Goal: Task Accomplishment & Management: Complete application form

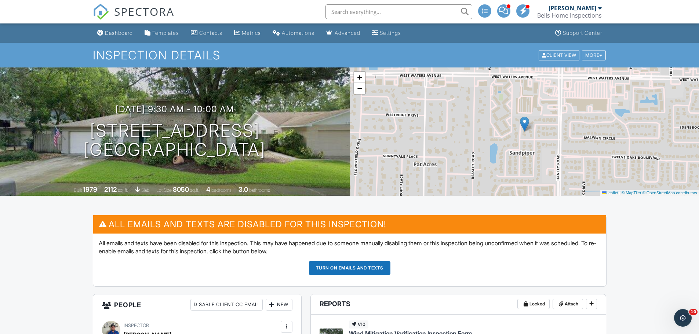
click at [121, 30] on div "Dashboard" at bounding box center [119, 33] width 28 height 6
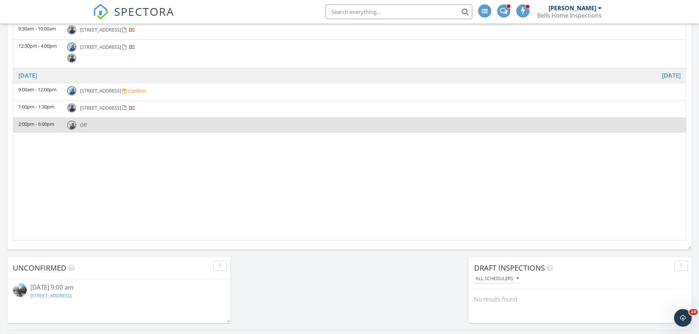
scroll to position [293, 0]
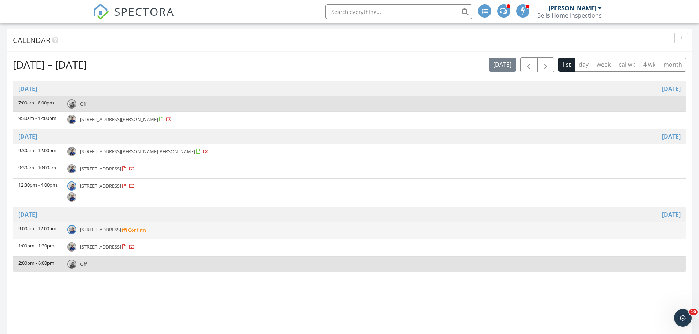
click at [121, 229] on span "536 E Tarpon Ave 3, Tarpon Springs 34689" at bounding box center [100, 229] width 41 height 7
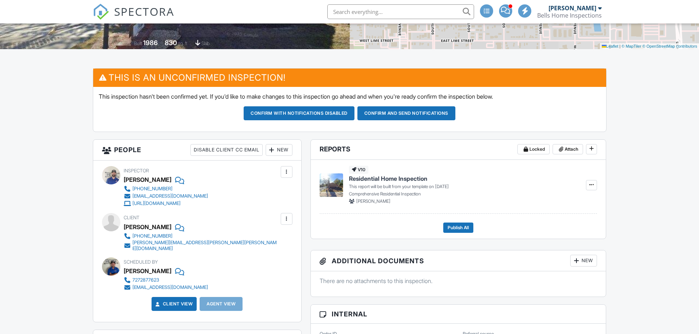
click at [273, 152] on div at bounding box center [271, 149] width 7 height 7
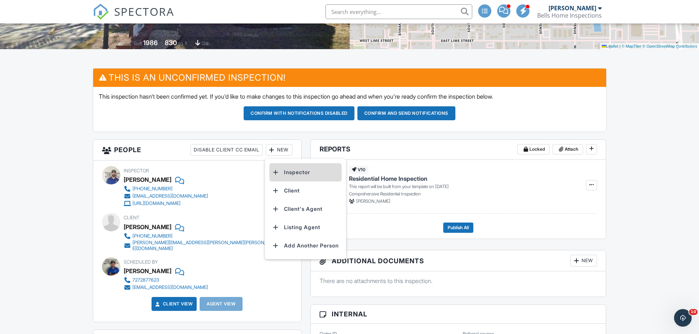
click at [305, 173] on li "Inspector" at bounding box center [305, 172] width 72 height 18
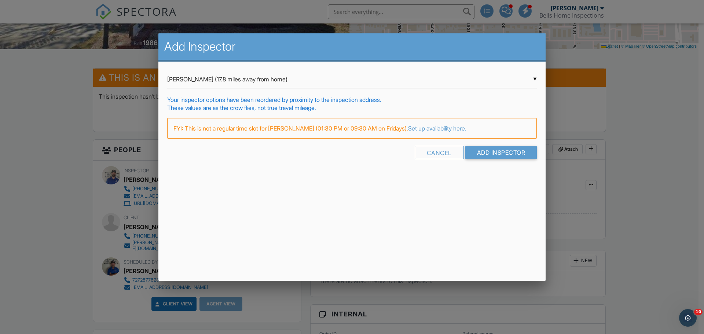
click at [308, 81] on div "▼ Eldar Smajlovic (17.8 miles away from home) Eldar Smajlovic (17.8 miles away …" at bounding box center [352, 79] width 370 height 18
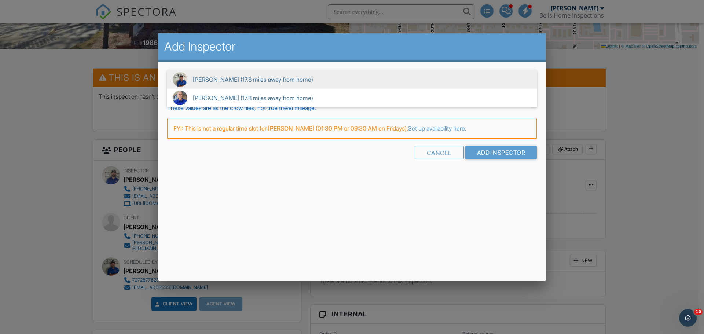
click at [307, 78] on span "Eldar Smajlovic (17.8 miles away from home)" at bounding box center [352, 79] width 370 height 18
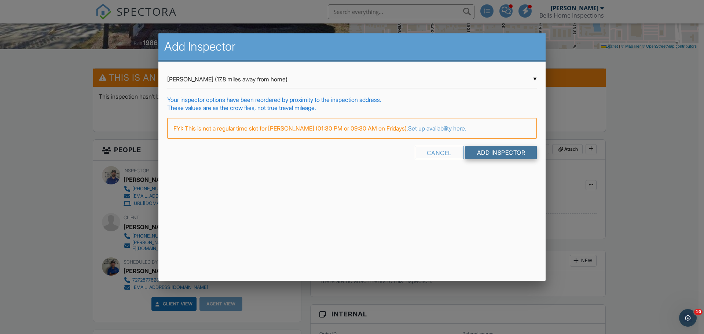
click at [499, 154] on input "Add Inspector" at bounding box center [501, 152] width 72 height 13
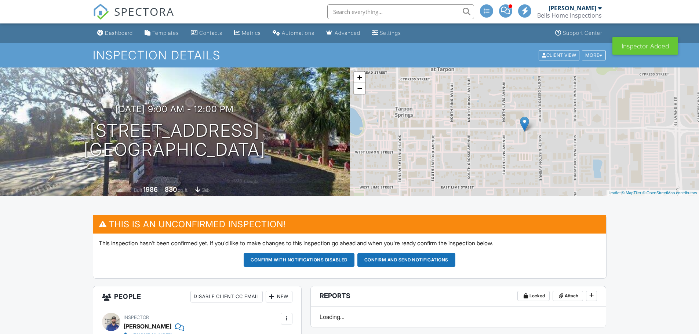
scroll to position [147, 0]
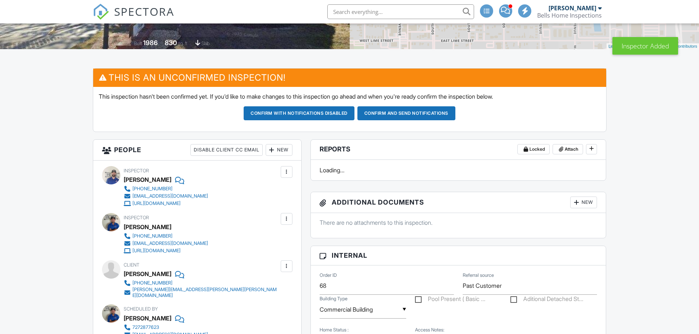
click at [285, 171] on div at bounding box center [286, 171] width 7 height 7
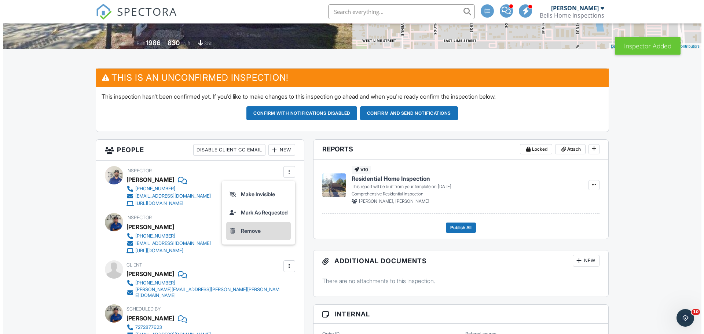
scroll to position [0, 0]
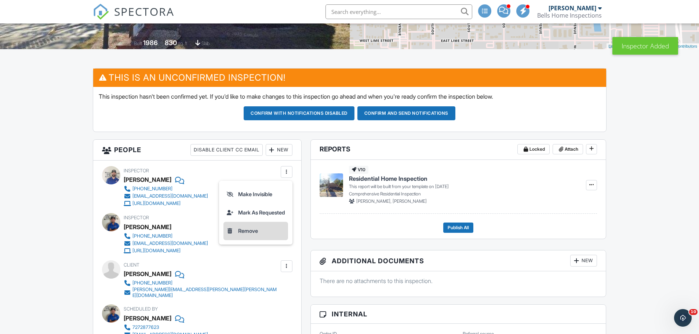
click at [248, 230] on li "Remove" at bounding box center [255, 231] width 65 height 18
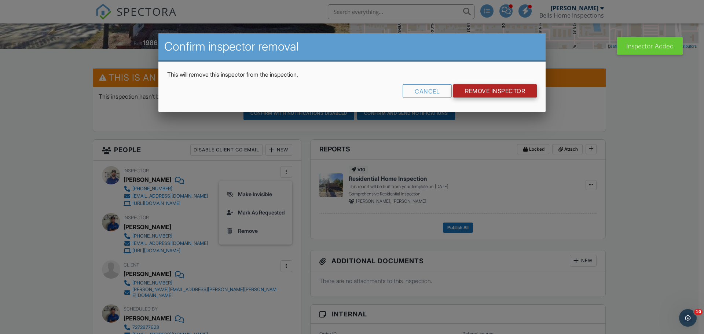
click at [487, 89] on input "Remove Inspector" at bounding box center [495, 90] width 84 height 13
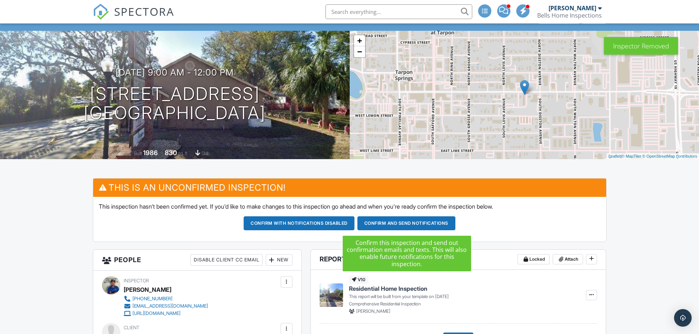
click at [412, 226] on button "Confirm and send notifications" at bounding box center [406, 223] width 98 height 14
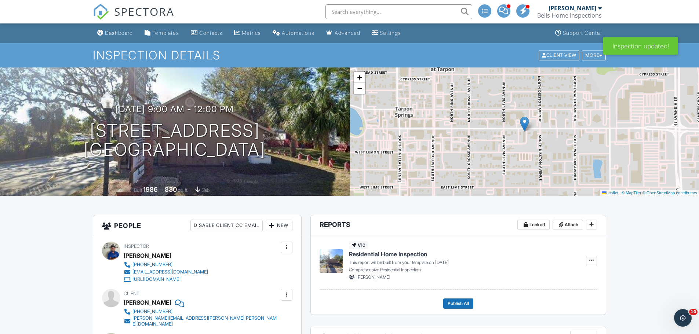
click at [347, 12] on input "text" at bounding box center [398, 11] width 147 height 15
type input "[PERSON_NAME]"
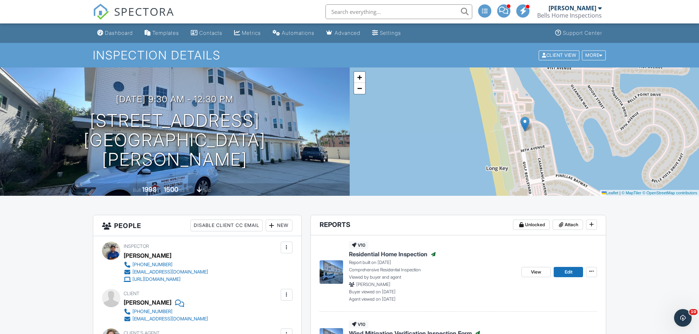
click at [127, 31] on div "Dashboard" at bounding box center [119, 33] width 28 height 6
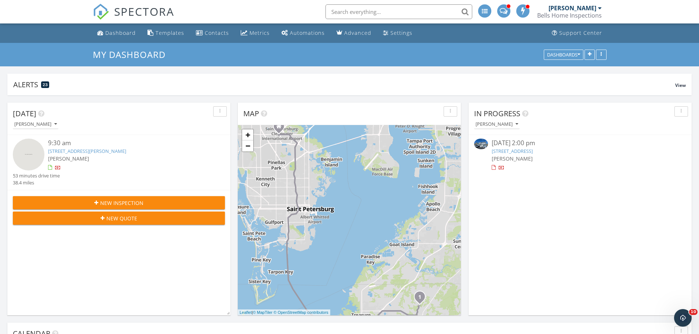
click at [367, 10] on input "text" at bounding box center [398, 11] width 147 height 15
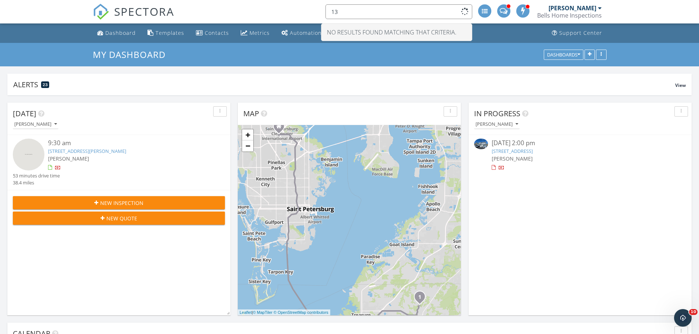
type input "1"
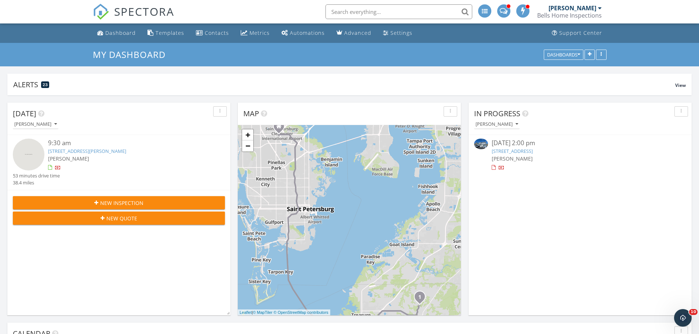
click at [116, 198] on button "New Inspection" at bounding box center [119, 202] width 212 height 13
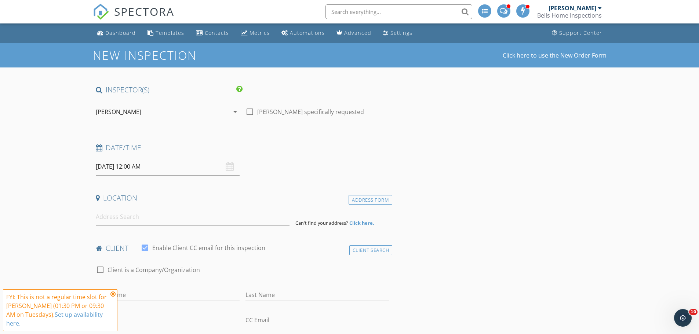
click at [114, 293] on icon at bounding box center [112, 294] width 5 height 6
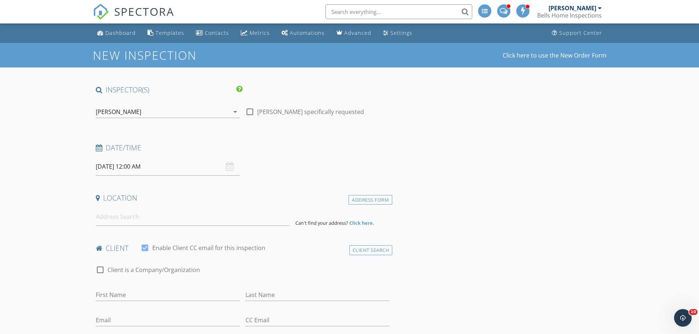
click at [178, 108] on div "[PERSON_NAME]" at bounding box center [162, 112] width 133 height 12
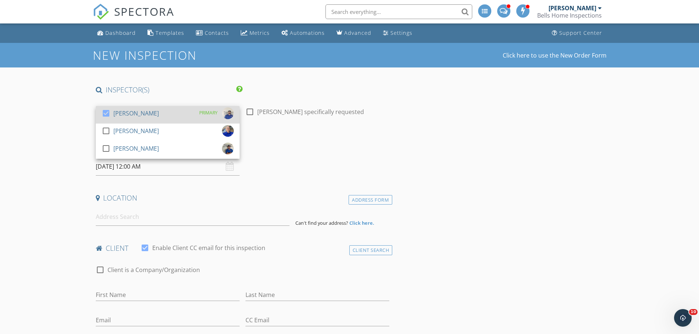
click at [177, 108] on div "check_box Damir Smajlovic PRIMARY" at bounding box center [168, 114] width 132 height 15
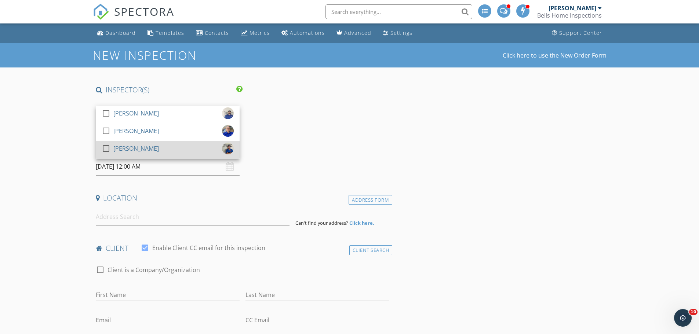
click at [153, 154] on div "check_box_outline_blank Eldar Smajlovic" at bounding box center [130, 150] width 57 height 15
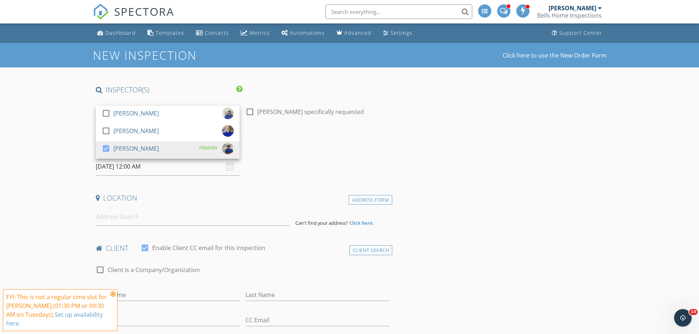
click at [319, 163] on div "Date/Time 09/30/2025 12:00 AM" at bounding box center [243, 159] width 300 height 33
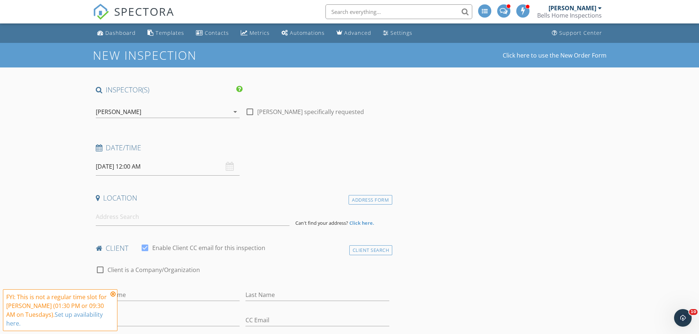
click at [112, 294] on icon at bounding box center [112, 294] width 5 height 6
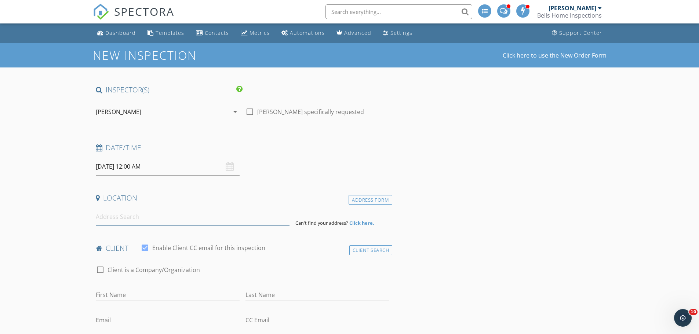
click at [138, 211] on input at bounding box center [193, 217] width 194 height 18
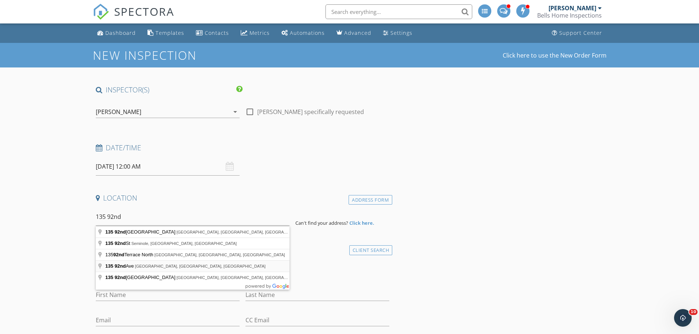
type input "135 92nd Ave, Treasure Island, FL, USA"
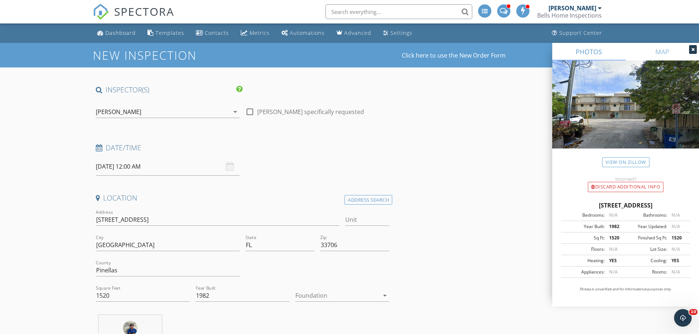
click at [328, 297] on div at bounding box center [337, 296] width 84 height 12
click at [328, 297] on div "Slab" at bounding box center [342, 303] width 82 height 18
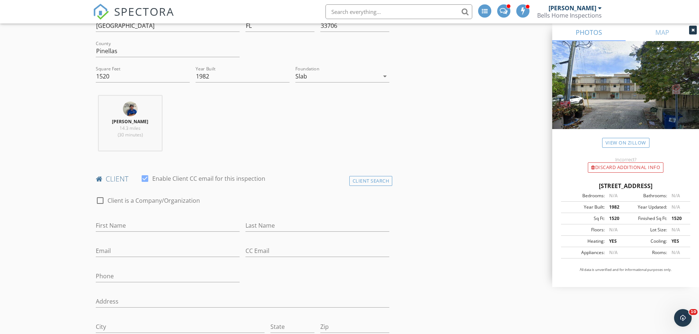
scroll to position [220, 0]
click at [381, 180] on div "Client Search" at bounding box center [370, 180] width 43 height 10
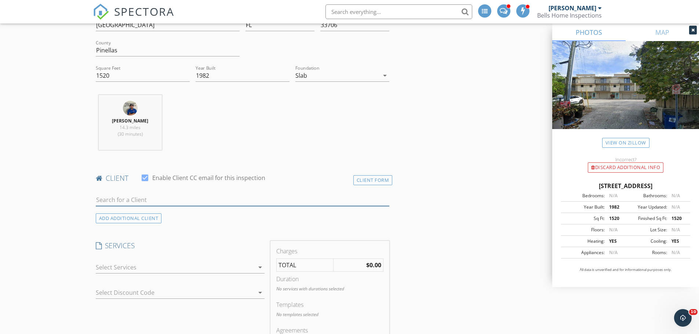
click at [282, 194] on input "text" at bounding box center [243, 200] width 294 height 12
type input "manion"
click at [202, 217] on li "Michael Manion mmanion@kitchenpodular.com" at bounding box center [242, 216] width 293 height 21
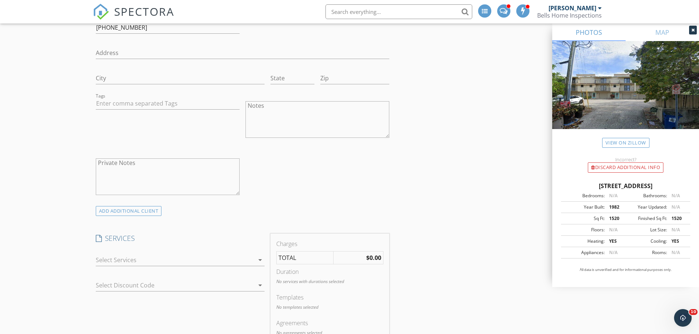
scroll to position [477, 0]
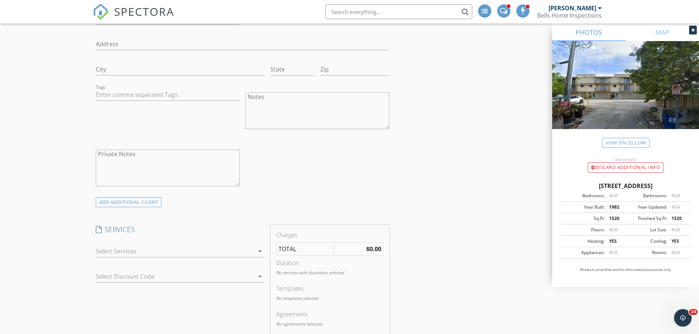
click at [188, 252] on div at bounding box center [175, 251] width 158 height 12
click at [188, 252] on div "Residential Home Inspection" at bounding box center [155, 252] width 79 height 9
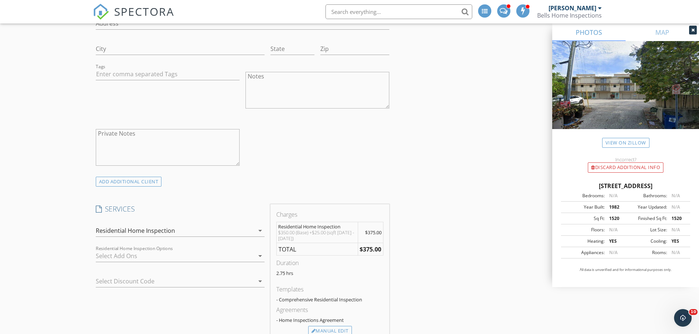
scroll to position [550, 0]
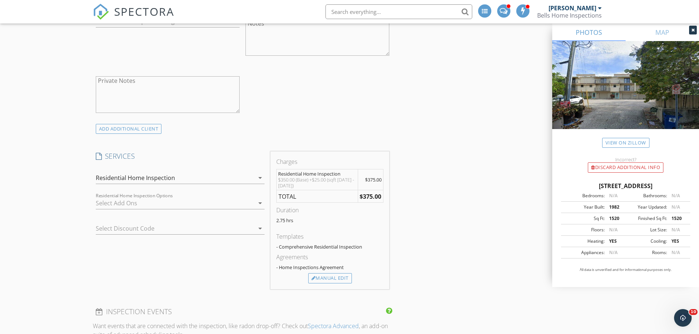
click at [130, 203] on div at bounding box center [175, 203] width 158 height 12
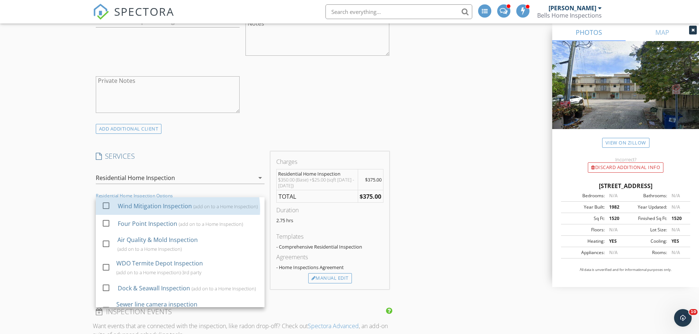
click at [130, 203] on div "Wind Mitigation Inspection" at bounding box center [154, 206] width 74 height 9
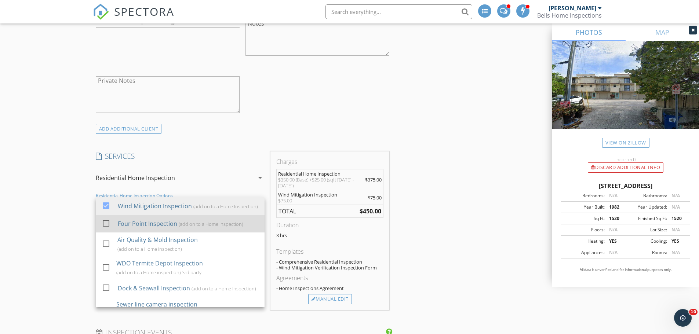
click at [124, 227] on div "Four Point Inspection" at bounding box center [146, 223] width 59 height 9
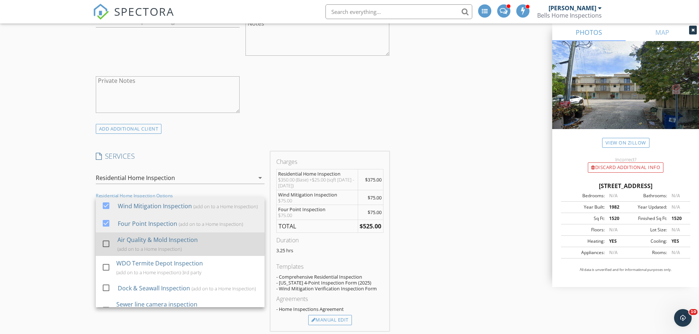
click at [123, 244] on div "Air Quality & Mold Inspection" at bounding box center [157, 239] width 80 height 9
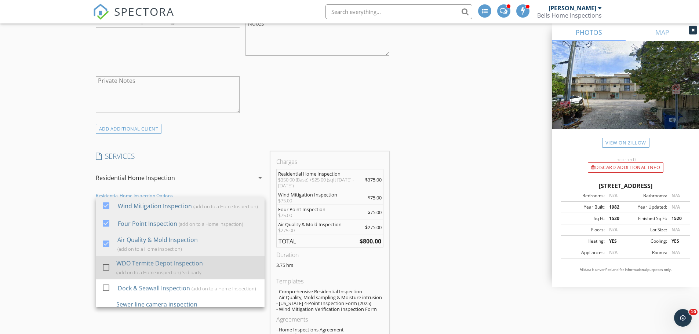
click at [114, 269] on div "check_box_outline_blank WDO Termite Depot Inspection (add on to a Home inspecti…" at bounding box center [180, 267] width 157 height 23
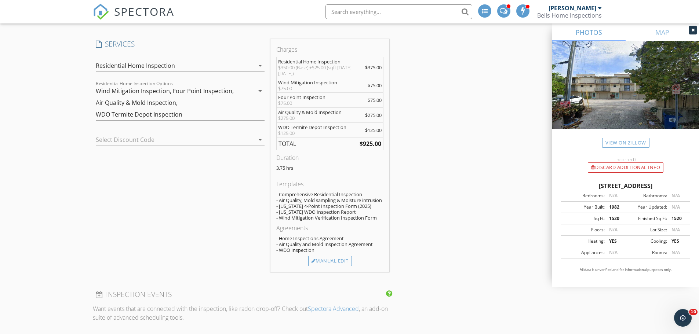
scroll to position [697, 0]
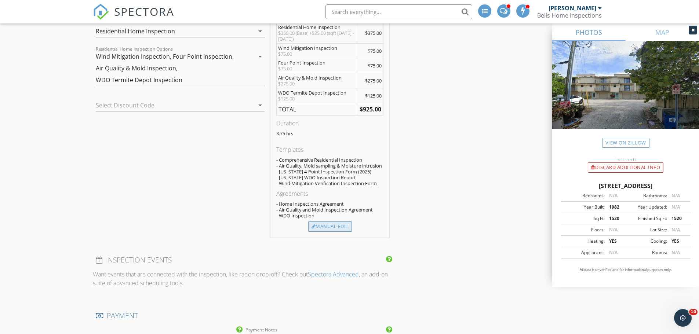
click at [335, 225] on div "Manual Edit" at bounding box center [330, 226] width 44 height 10
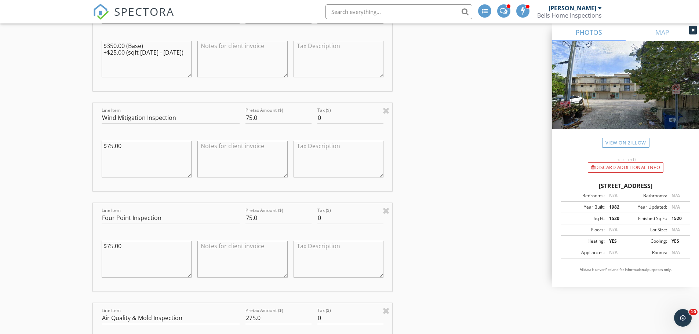
scroll to position [917, 0]
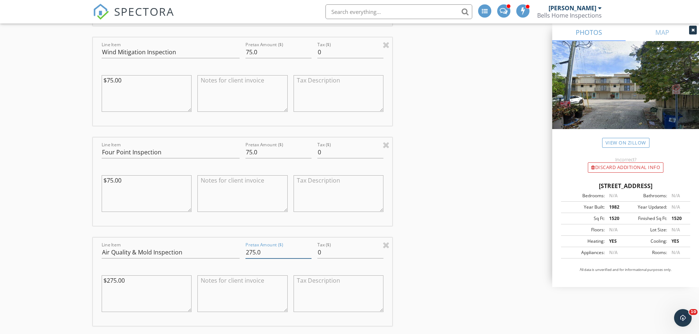
drag, startPoint x: 271, startPoint y: 243, endPoint x: 221, endPoint y: 246, distance: 49.6
click at [221, 246] on div "Line Item Air Quality & Mold Inspection Pretax Amount ($) 275.0 Tax ($) 0 $275.…" at bounding box center [243, 282] width 300 height 88
type input "2"
type input "375"
click at [278, 280] on textarea at bounding box center [242, 293] width 90 height 37
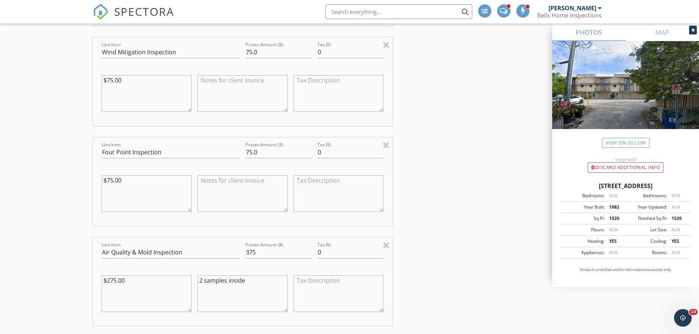
type textarea "2 samples inside"
click at [435, 276] on div "INSPECTOR(S) check_box_outline_blank Damir Smajlovic check_box_outline_blank Al…" at bounding box center [349, 216] width 513 height 2096
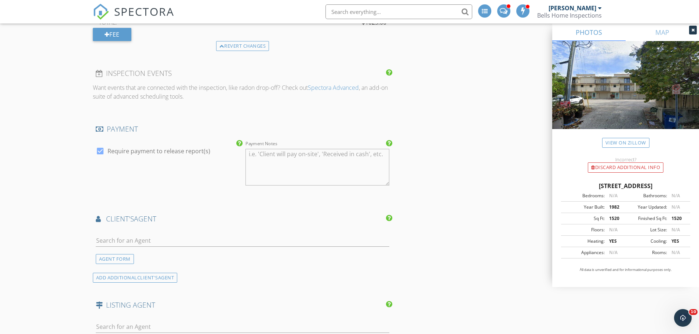
scroll to position [1320, 0]
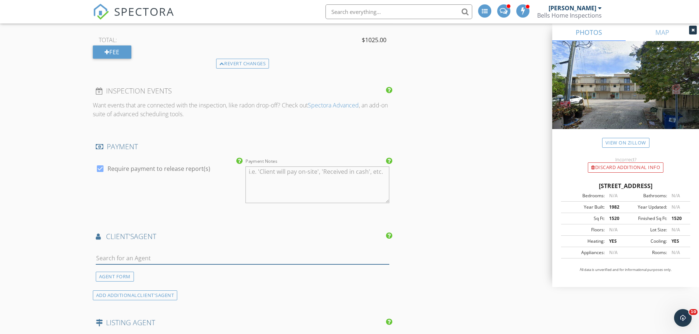
click at [209, 252] on input "text" at bounding box center [243, 258] width 294 height 12
paste input "Rick Woods, PA 813-254-4646"
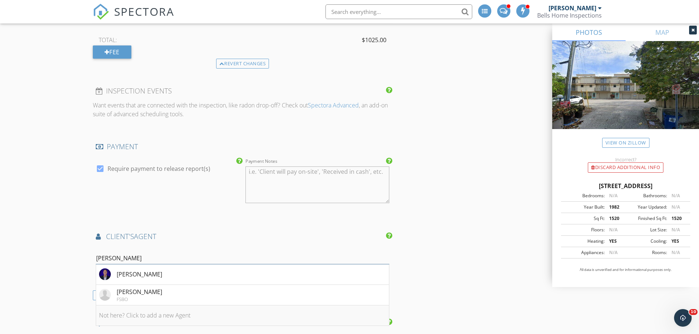
type input "Rick"
click at [168, 312] on li "Not here? Click to add a new Agent" at bounding box center [242, 315] width 293 height 21
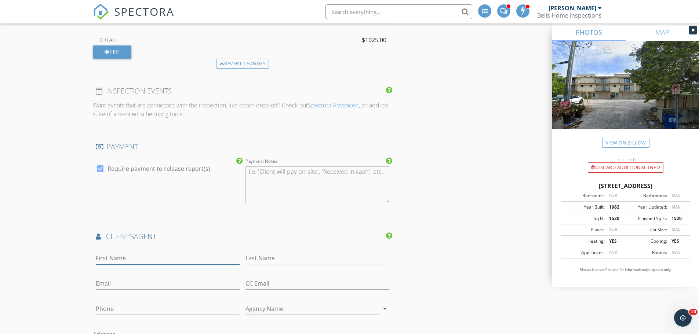
click at [162, 252] on input "First Name" at bounding box center [168, 258] width 144 height 12
paste input "Rick Woods, PA 813-254-4646"
type input "Rick"
click at [265, 254] on input "Last Name" at bounding box center [317, 258] width 144 height 12
paste input "Rick Woods, PA 813-254-4646"
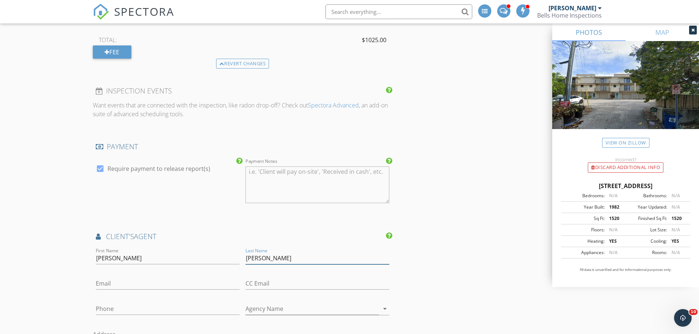
type input "Woods"
click at [185, 303] on input "Phone" at bounding box center [168, 309] width 144 height 12
paste input "[PHONE_NUMBER]"
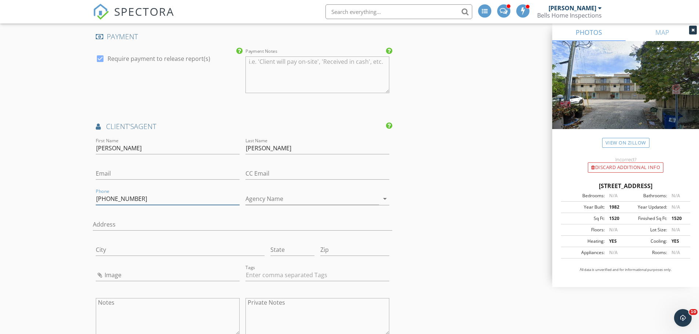
type input "[PHONE_NUMBER]"
click at [136, 168] on input "Email" at bounding box center [168, 174] width 144 height 12
paste input "Realtor@Rickwoods.net"
type input "Realtor@Rickwoods.net"
click at [266, 193] on input "Agency Name" at bounding box center [311, 199] width 133 height 12
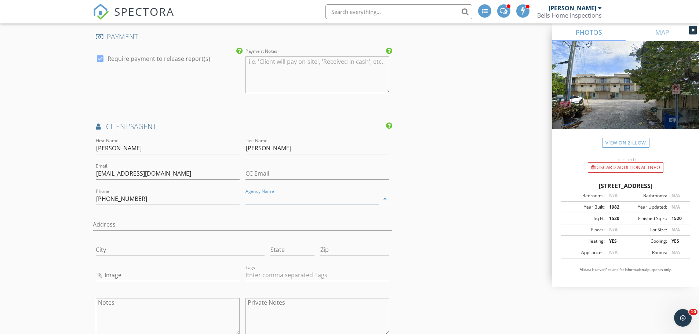
paste input "KELLER WILLIAMS SOUTH TAMPA"
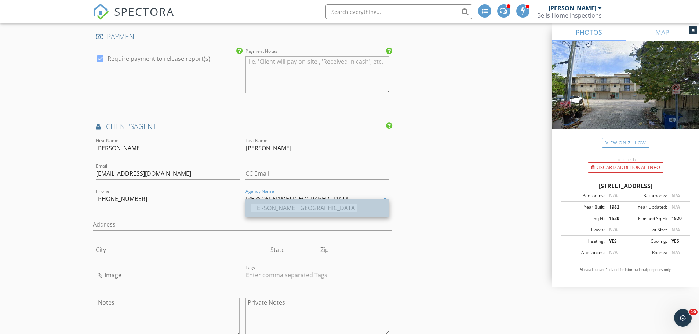
click at [284, 208] on span "KELLER WILLIAMS SOUTH TAMPA" at bounding box center [303, 208] width 105 height 8
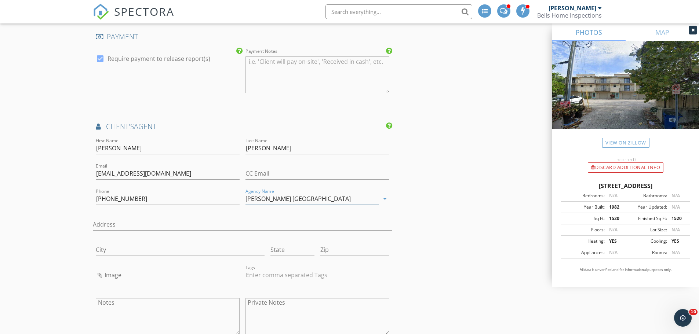
type input "KELLER WILLIAMS SOUTH TAMPA"
click at [99, 269] on input "Image" at bounding box center [168, 275] width 144 height 12
type input "2f8ed311f13d48dd8cf12c625adc1f5c-h_l.jpg"
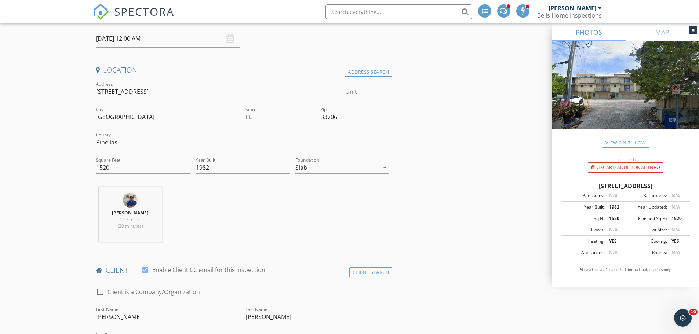
scroll to position [0, 0]
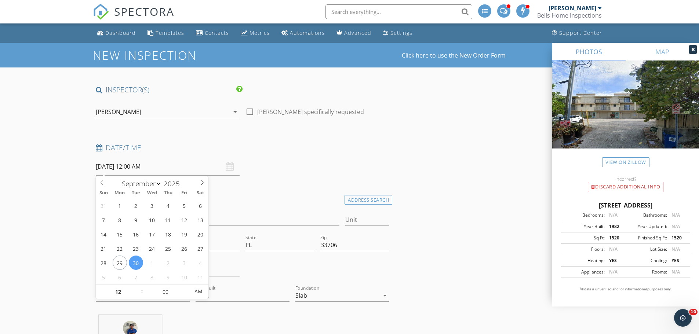
click at [191, 164] on input "09/30/2025 12:00 AM" at bounding box center [168, 167] width 144 height 18
type input "11"
type input "09/30/2025 11:00 PM"
click at [138, 295] on span at bounding box center [138, 295] width 5 height 7
type input "10"
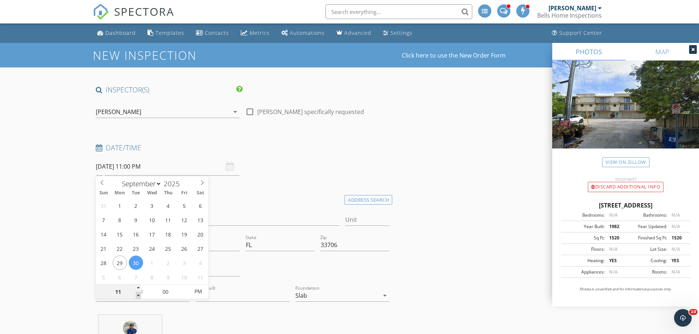
type input "09/30/2025 10:00 PM"
click at [138, 295] on span at bounding box center [138, 295] width 5 height 7
type input "05"
type input "09/30/2025 10:05 PM"
click at [184, 287] on span at bounding box center [185, 288] width 5 height 7
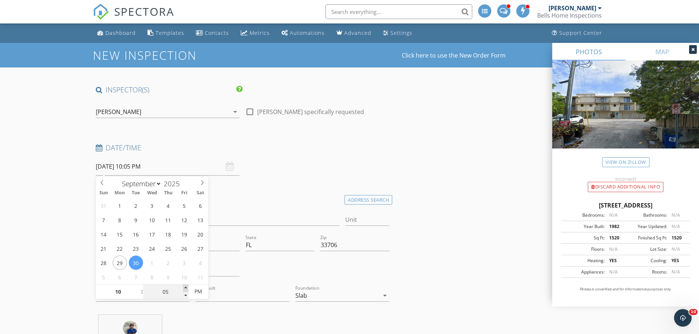
type input "10"
type input "09/30/2025 10:10 PM"
click at [184, 287] on span at bounding box center [185, 288] width 5 height 7
type input "15"
click at [184, 287] on span at bounding box center [185, 288] width 5 height 7
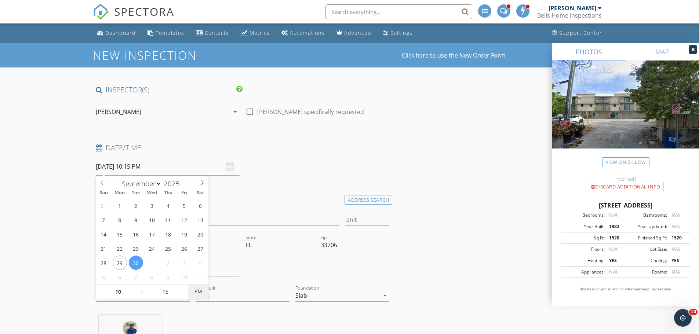
type input "09/30/2025 10:15 AM"
click at [195, 290] on span "PM" at bounding box center [198, 291] width 20 height 15
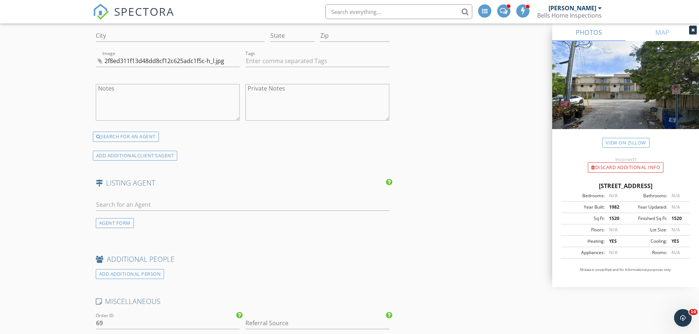
scroll to position [1723, 0]
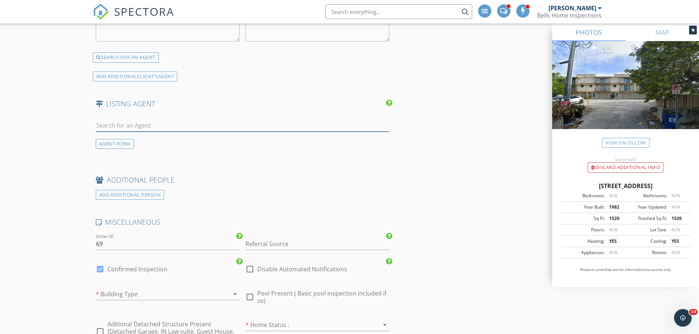
click at [170, 120] on input "text" at bounding box center [243, 126] width 294 height 12
type input "t"
click at [287, 238] on input "Referral Source" at bounding box center [317, 244] width 144 height 12
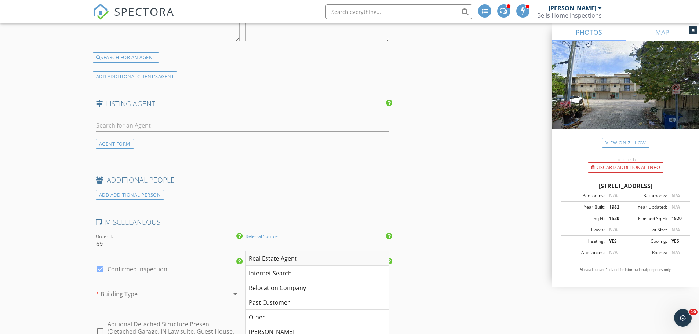
click at [276, 252] on div "Real Estate Agent" at bounding box center [317, 258] width 143 height 15
type input "Real Estate Agent"
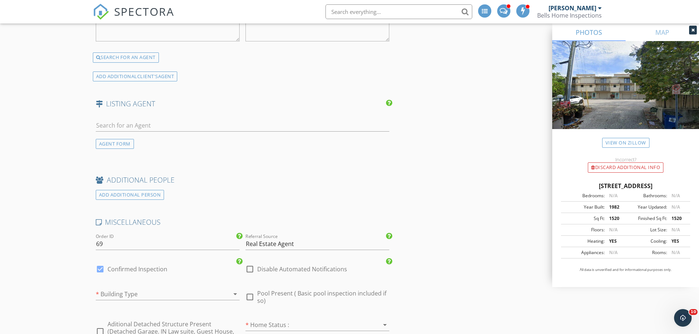
click at [154, 288] on div at bounding box center [157, 294] width 123 height 12
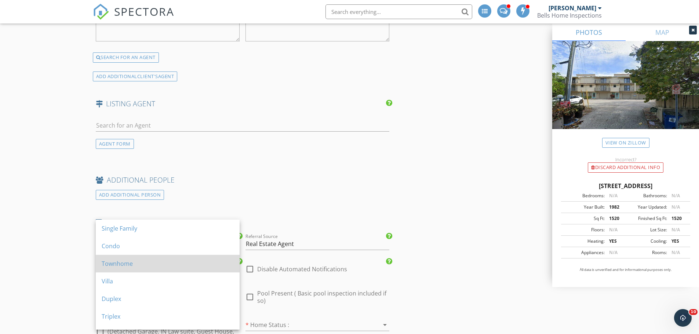
click at [133, 266] on div "Townhome" at bounding box center [168, 263] width 132 height 9
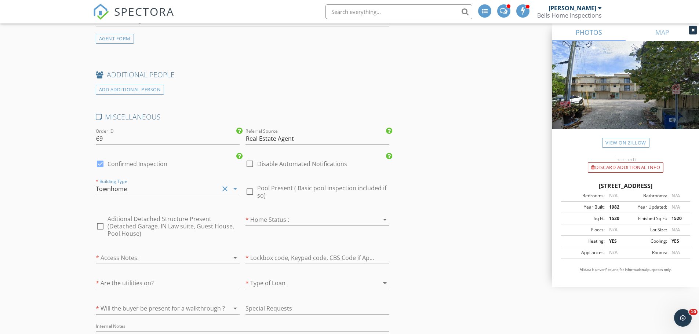
scroll to position [1833, 0]
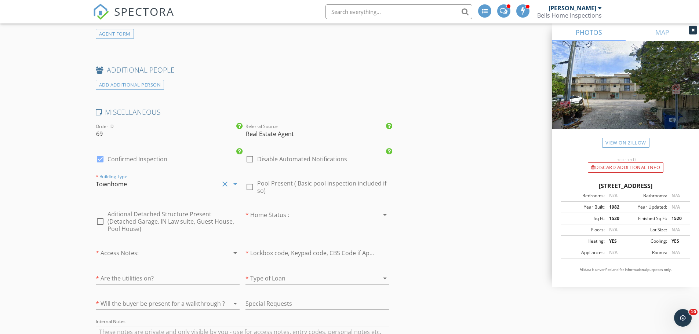
click at [301, 209] on div at bounding box center [306, 215] width 123 height 12
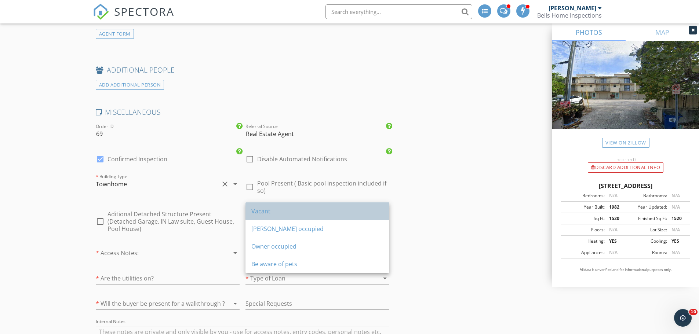
click at [298, 212] on div "Vacant" at bounding box center [317, 211] width 132 height 9
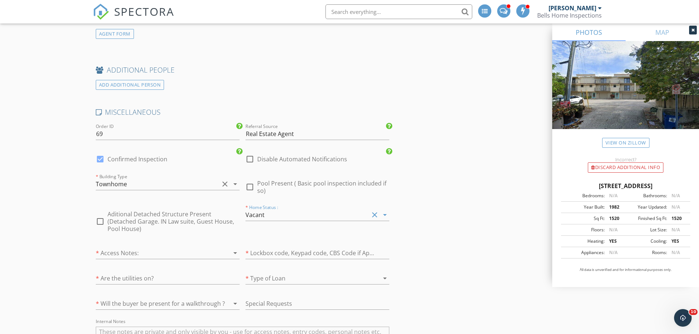
scroll to position [1907, 0]
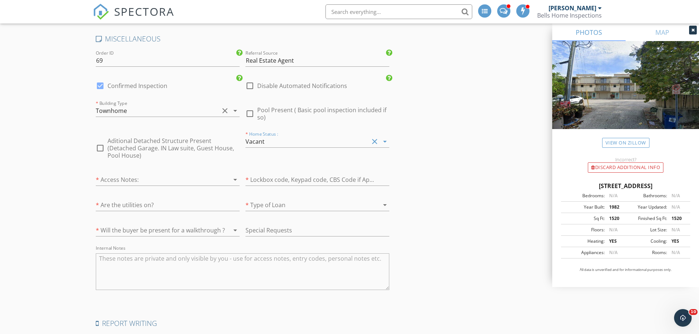
click at [154, 174] on div at bounding box center [157, 180] width 123 height 12
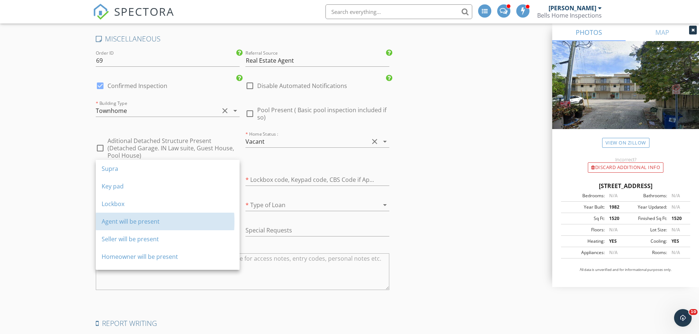
click at [143, 224] on div "Agent will be present" at bounding box center [168, 221] width 132 height 9
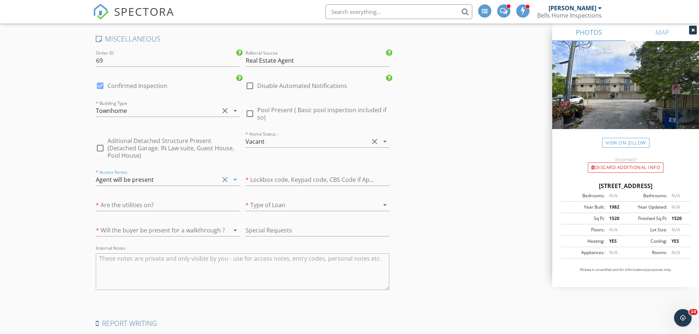
click at [149, 224] on div at bounding box center [157, 230] width 123 height 12
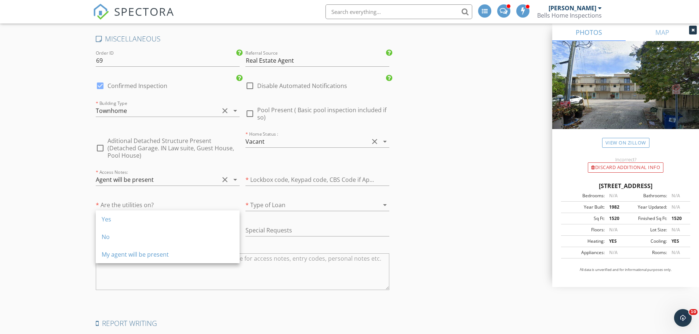
click at [149, 216] on div "Yes" at bounding box center [168, 219] width 132 height 9
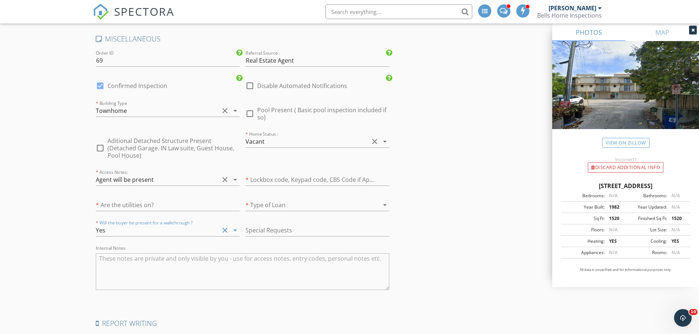
click at [374, 137] on icon "clear" at bounding box center [374, 141] width 9 height 9
click at [338, 137] on div at bounding box center [306, 142] width 123 height 12
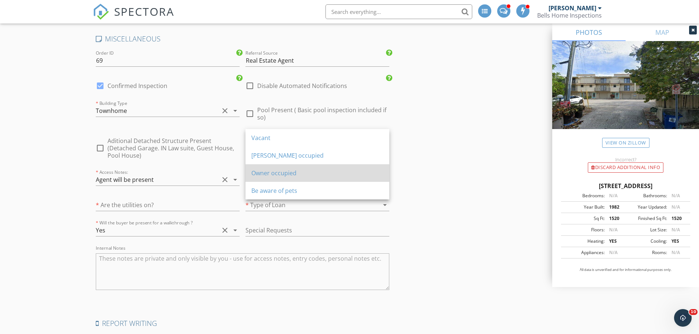
click at [285, 173] on div "Owner occupied" at bounding box center [317, 173] width 132 height 9
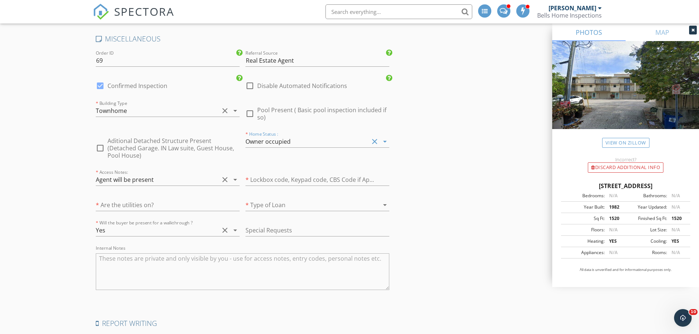
type input "3.75"
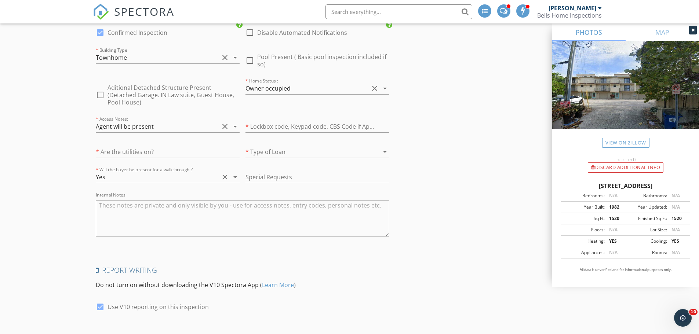
scroll to position [1852, 0]
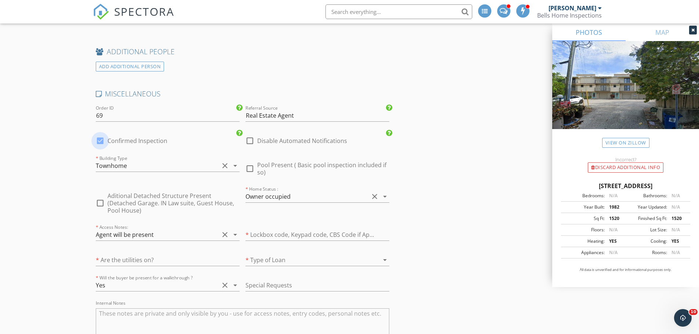
click at [99, 136] on div at bounding box center [100, 141] width 12 height 12
checkbox input "false"
checkbox input "true"
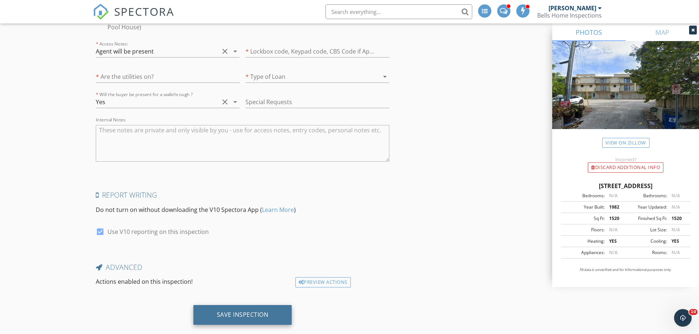
click at [252, 311] on div "Save Inspection" at bounding box center [243, 314] width 52 height 7
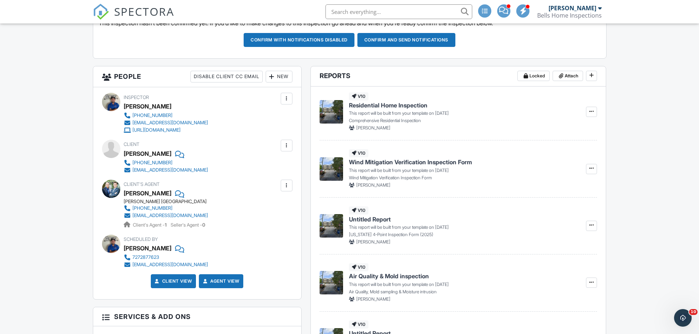
click at [287, 186] on div at bounding box center [286, 185] width 7 height 7
click at [271, 224] on li "Remove" at bounding box center [268, 226] width 37 height 18
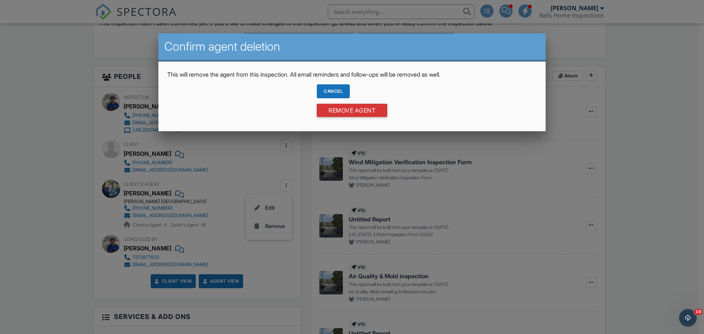
click at [237, 166] on div at bounding box center [352, 172] width 704 height 418
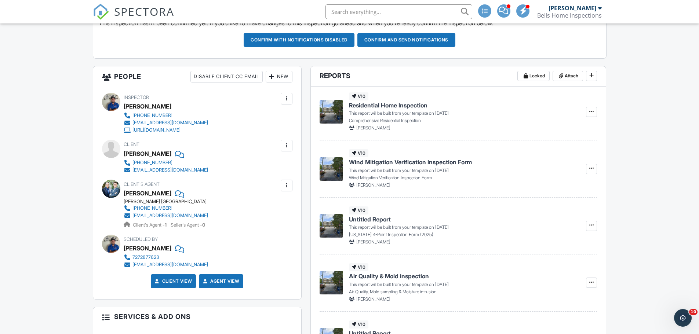
click at [276, 77] on div "New" at bounding box center [278, 77] width 27 height 12
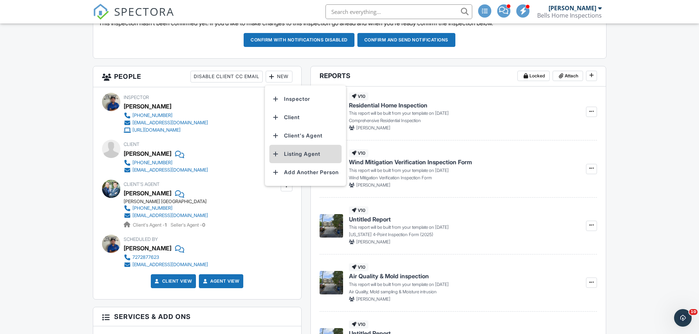
click at [296, 156] on li "Listing Agent" at bounding box center [305, 154] width 72 height 18
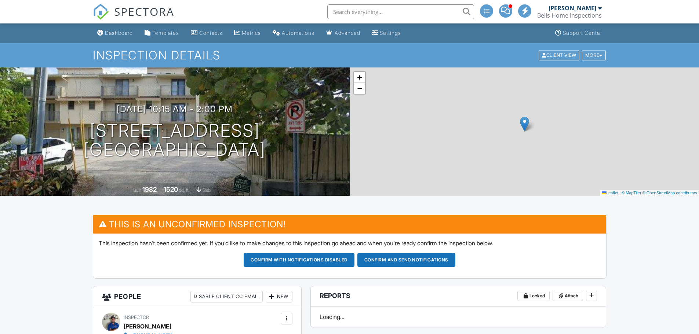
scroll to position [220, 0]
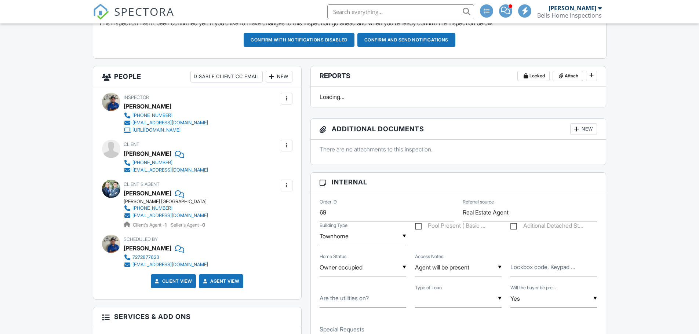
click at [283, 75] on div "New" at bounding box center [278, 77] width 27 height 12
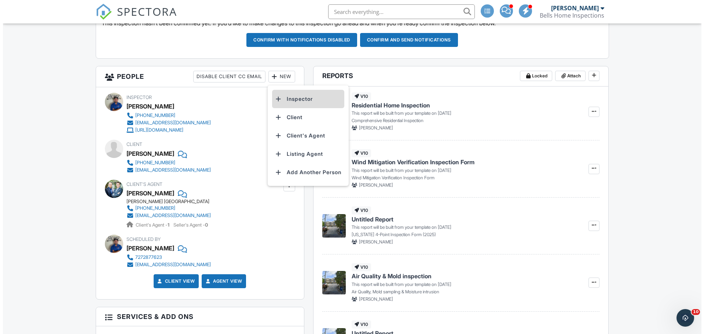
scroll to position [0, 0]
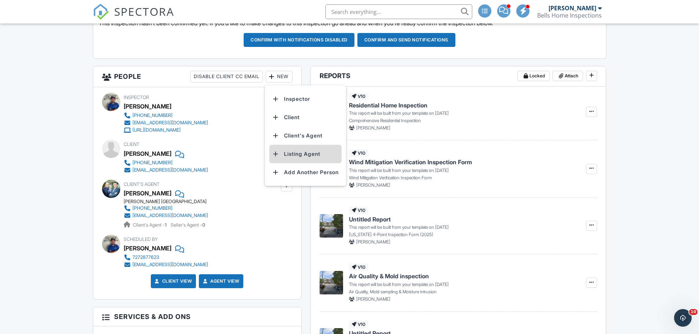
click at [304, 155] on li "Listing Agent" at bounding box center [305, 154] width 72 height 18
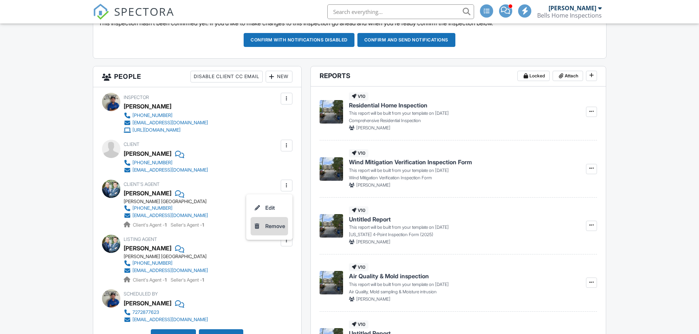
click at [273, 226] on li "Remove" at bounding box center [268, 226] width 37 height 18
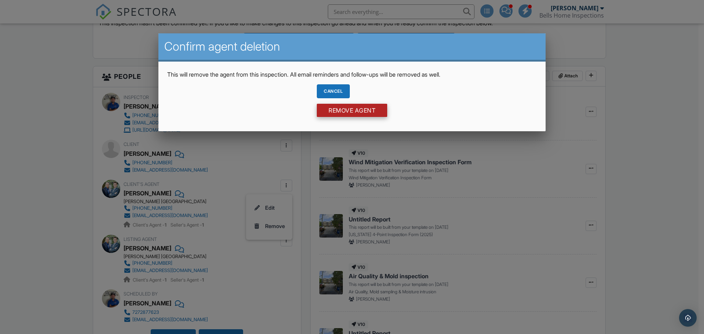
click at [336, 110] on input "Remove Agent" at bounding box center [352, 110] width 70 height 13
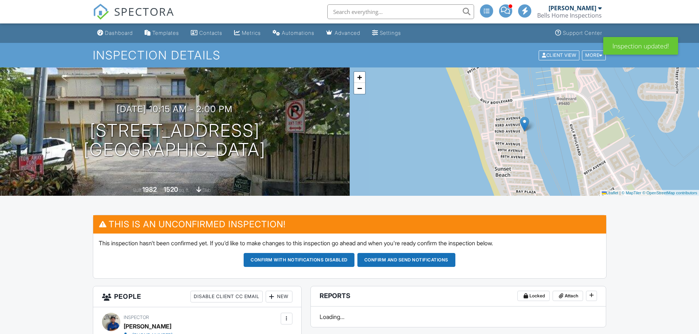
scroll to position [220, 0]
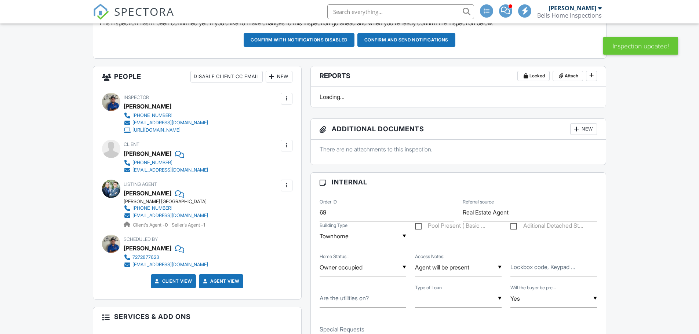
click at [272, 78] on div at bounding box center [271, 76] width 7 height 7
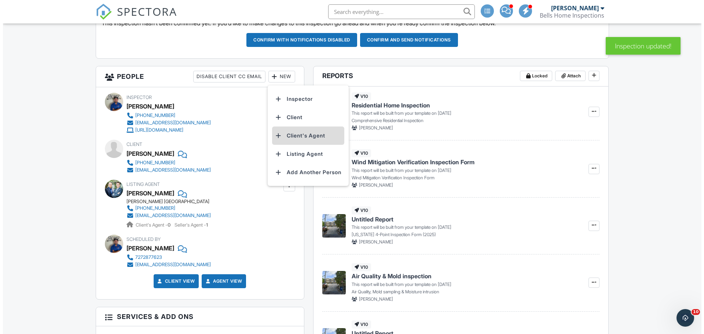
scroll to position [0, 0]
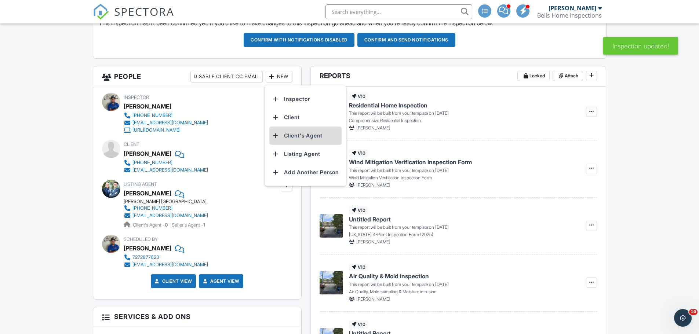
click at [298, 136] on li "Client's Agent" at bounding box center [305, 136] width 72 height 18
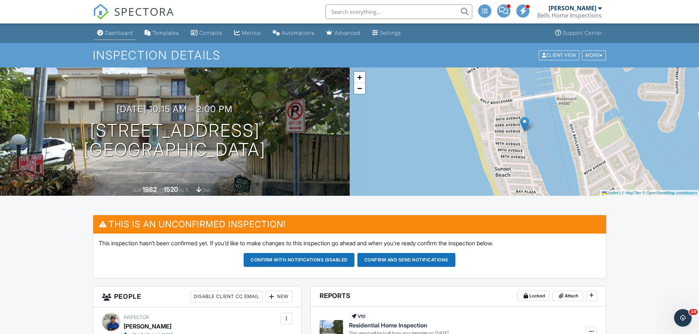
click at [121, 32] on div "Dashboard" at bounding box center [119, 33] width 28 height 6
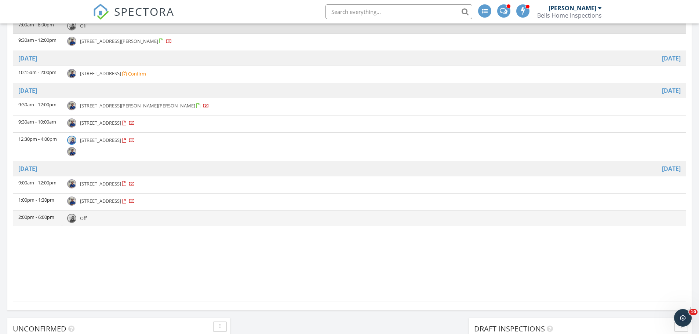
scroll to position [330, 0]
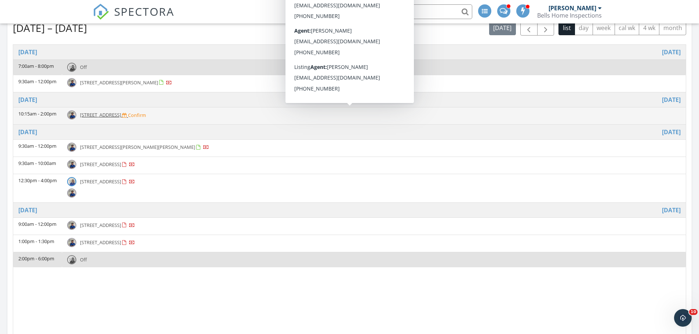
click at [121, 118] on span "135 92nd Ave, Treasure Island 33706" at bounding box center [100, 114] width 41 height 7
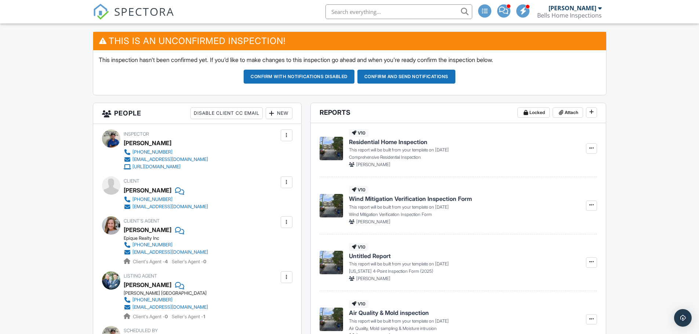
click at [417, 77] on button "Confirm and send notifications" at bounding box center [406, 77] width 98 height 14
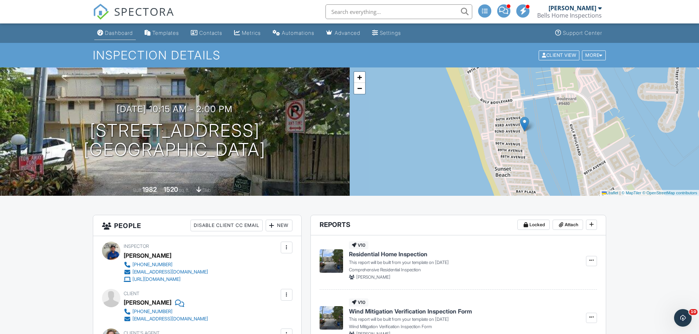
click at [128, 36] on div "Dashboard" at bounding box center [119, 33] width 28 height 6
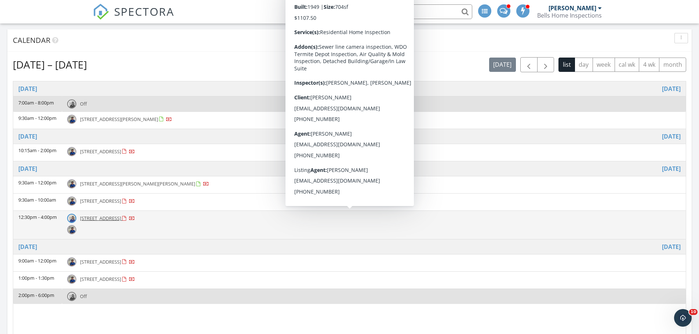
scroll to position [367, 0]
